Goal: Task Accomplishment & Management: Manage account settings

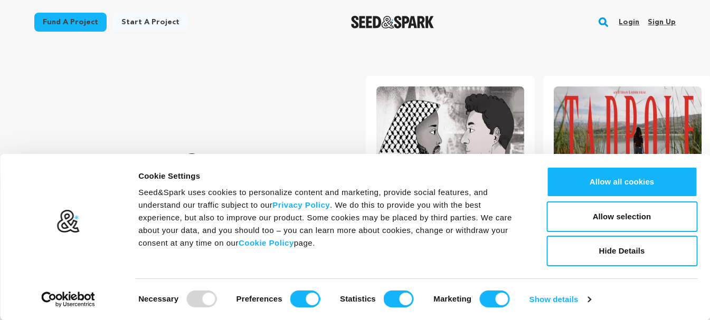
click at [665, 23] on link "Sign up" at bounding box center [662, 22] width 28 height 17
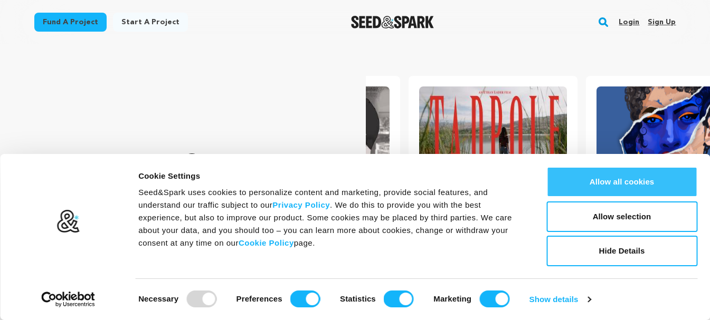
click at [631, 186] on button "Allow all cookies" at bounding box center [621, 182] width 151 height 31
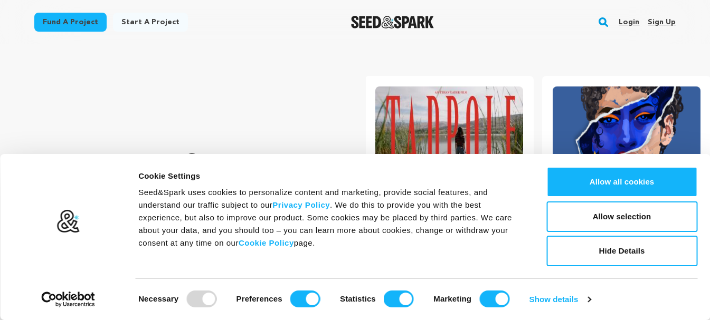
scroll to position [0, 186]
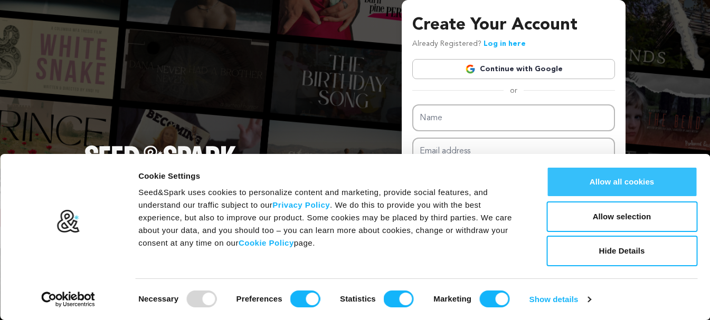
click at [662, 179] on button "Allow all cookies" at bounding box center [621, 182] width 151 height 31
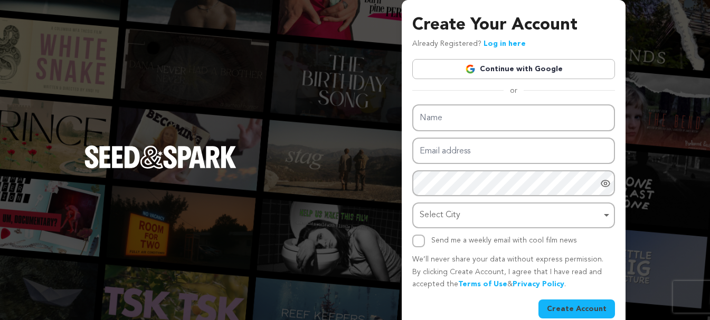
click at [486, 68] on link "Continue with Google" at bounding box center [513, 69] width 203 height 20
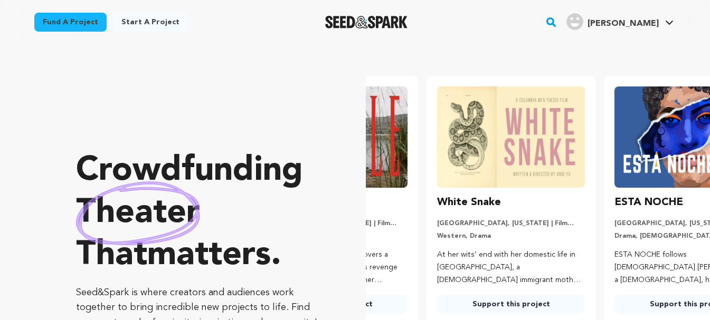
click at [640, 21] on span "[PERSON_NAME]" at bounding box center [623, 24] width 71 height 8
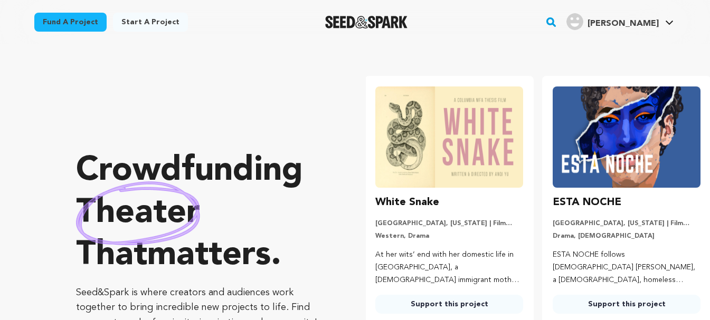
scroll to position [0, 186]
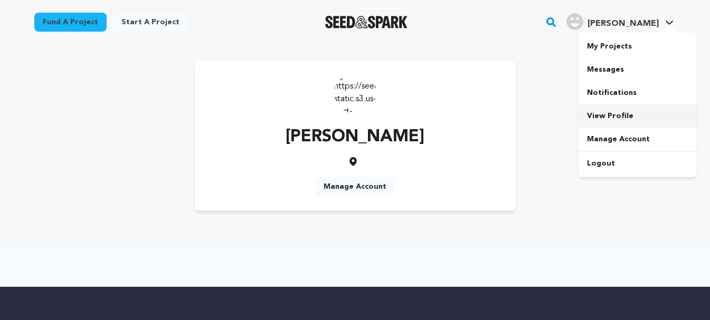
click at [624, 119] on link "View Profile" at bounding box center [638, 116] width 118 height 23
click at [350, 191] on link "Manage Account" at bounding box center [355, 186] width 80 height 19
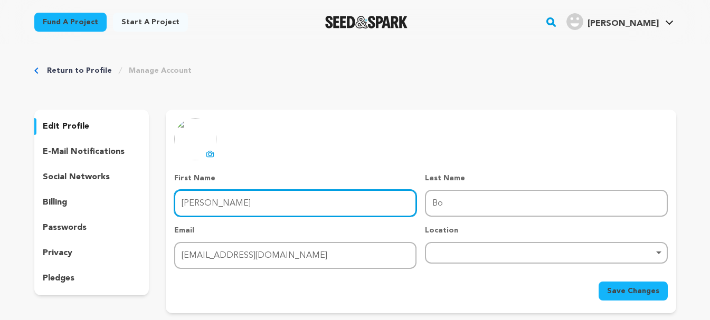
click at [341, 201] on input "Cruz" at bounding box center [295, 203] width 242 height 27
type input "High Class"
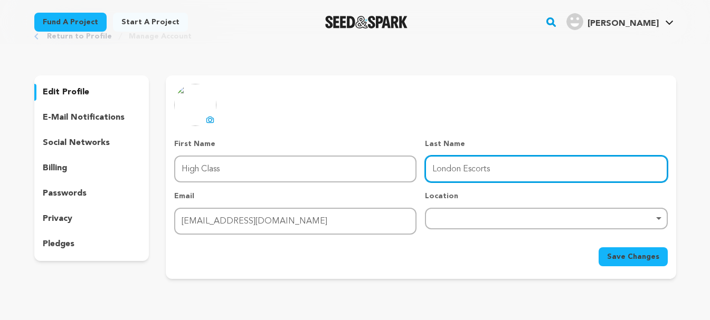
scroll to position [53, 0]
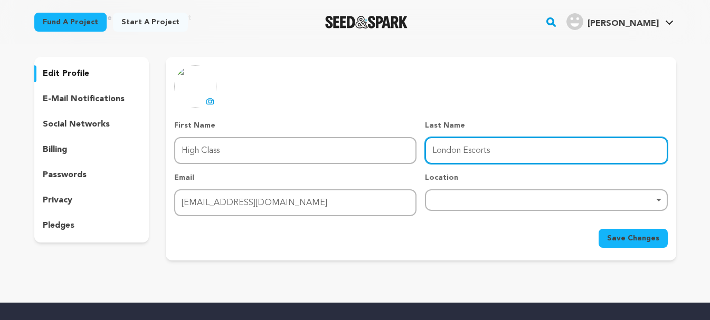
click at [453, 206] on div "Remove item" at bounding box center [546, 201] width 242 height 22
type input "London Escorts"
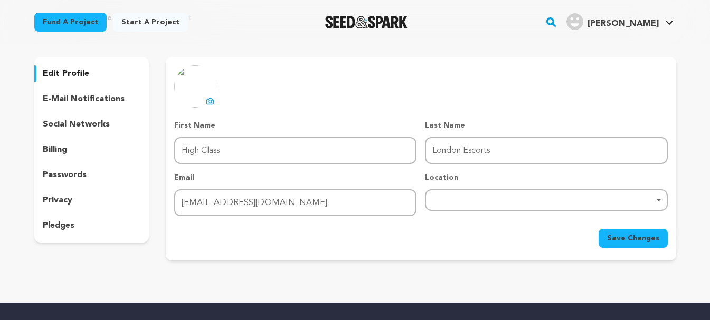
click at [497, 202] on div "Remove item" at bounding box center [546, 200] width 232 height 4
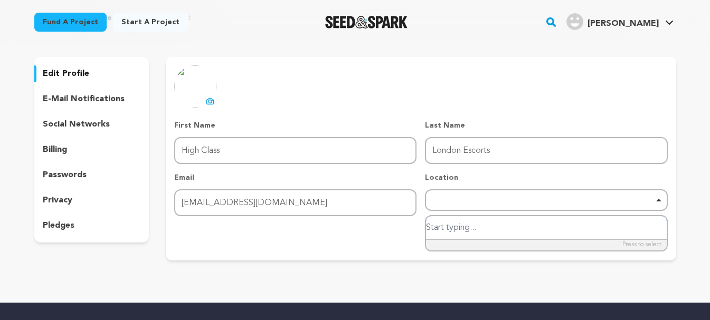
paste input "34 Leinster Gardens, London, W2 3AN"
type input "[GEOGRAPHIC_DATA]"
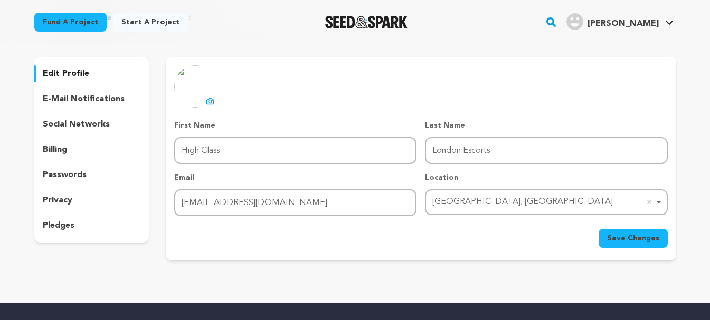
click at [644, 243] on span "Save Changes" at bounding box center [633, 238] width 52 height 11
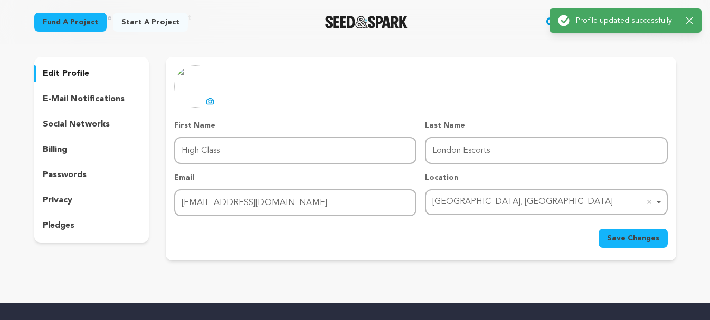
click at [209, 98] on icon at bounding box center [210, 101] width 7 height 6
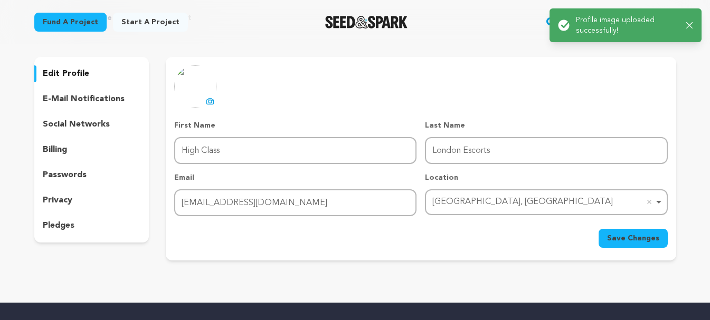
click at [620, 243] on span "Save Changes" at bounding box center [633, 238] width 52 height 11
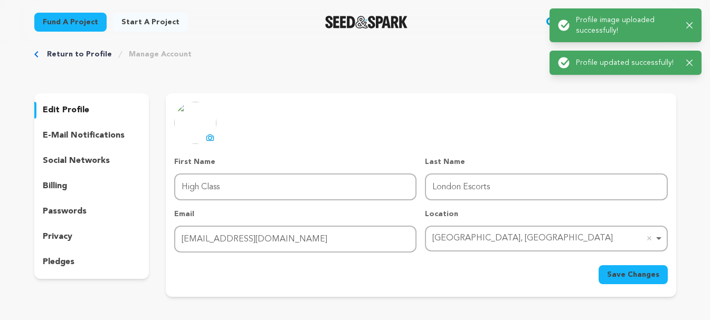
scroll to position [0, 0]
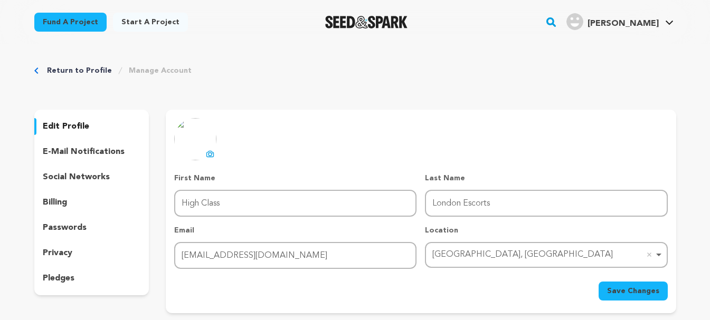
click at [102, 153] on p "e-mail notifications" at bounding box center [84, 152] width 82 height 13
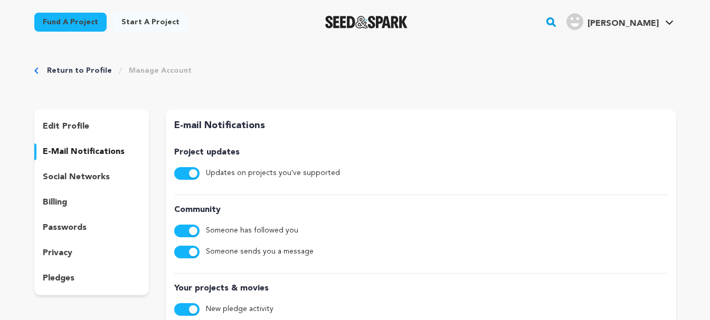
click at [84, 174] on p "social networks" at bounding box center [76, 177] width 67 height 13
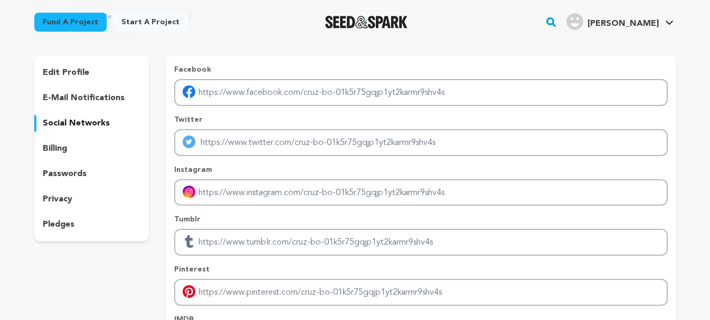
scroll to position [53, 0]
click at [71, 144] on div "billing" at bounding box center [91, 149] width 115 height 17
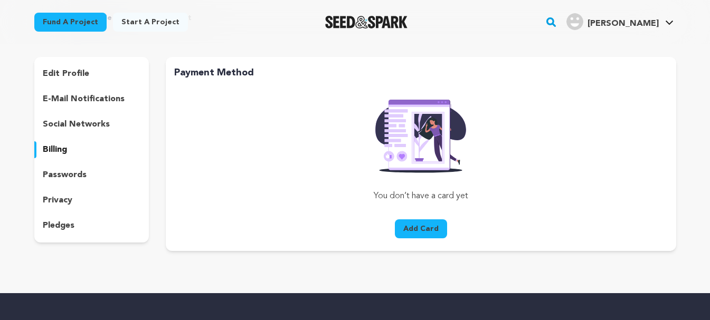
click at [105, 177] on div "passwords" at bounding box center [91, 175] width 115 height 17
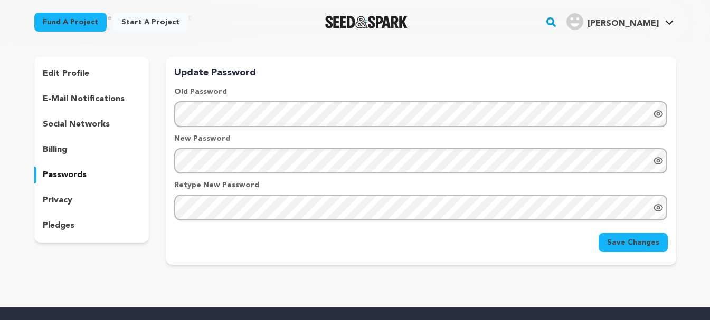
drag, startPoint x: 92, startPoint y: 203, endPoint x: 94, endPoint y: 214, distance: 11.2
click at [92, 206] on div "privacy" at bounding box center [91, 200] width 115 height 17
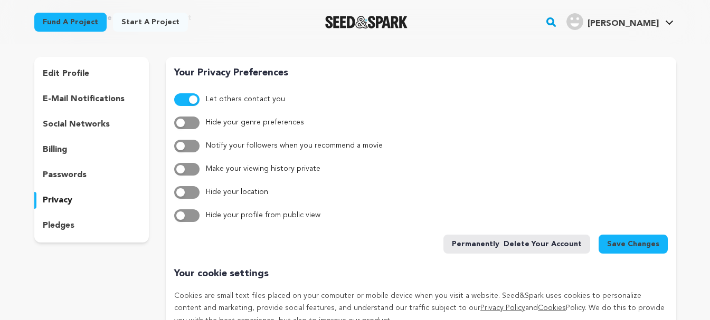
click at [92, 222] on div "pledges" at bounding box center [91, 226] width 115 height 17
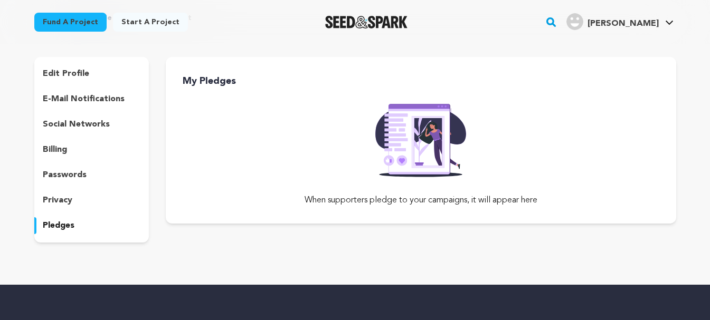
click at [74, 76] on p "edit profile" at bounding box center [66, 74] width 46 height 13
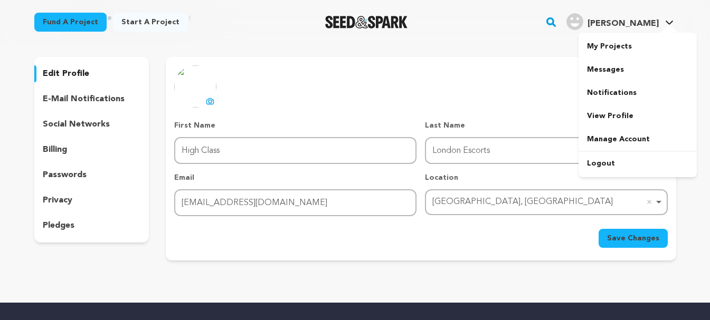
drag, startPoint x: 643, startPoint y: 24, endPoint x: 641, endPoint y: 31, distance: 7.6
click at [643, 23] on span "Cruz B." at bounding box center [623, 24] width 71 height 8
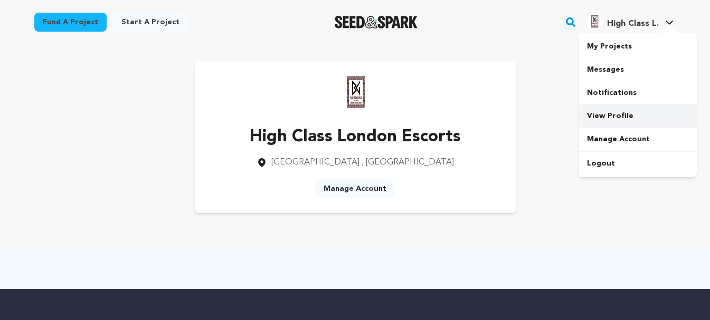
click at [607, 117] on link "View Profile" at bounding box center [638, 116] width 118 height 23
click at [362, 187] on link "Manage Account" at bounding box center [355, 189] width 80 height 19
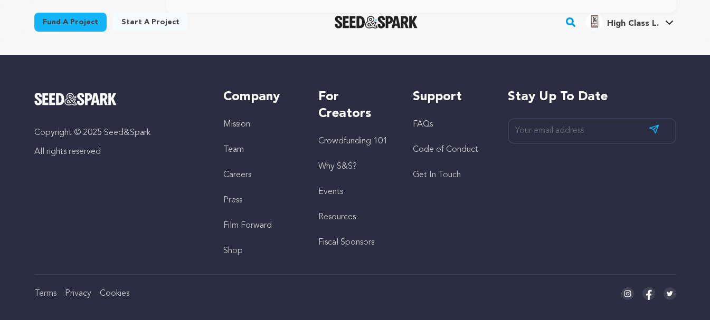
scroll to position [51, 0]
